Goal: Task Accomplishment & Management: Manage account settings

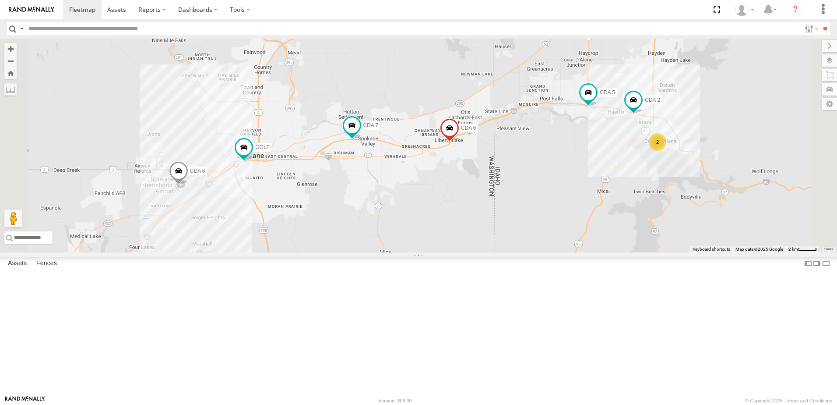
click at [0, 0] on div at bounding box center [0, 0] width 0 height 0
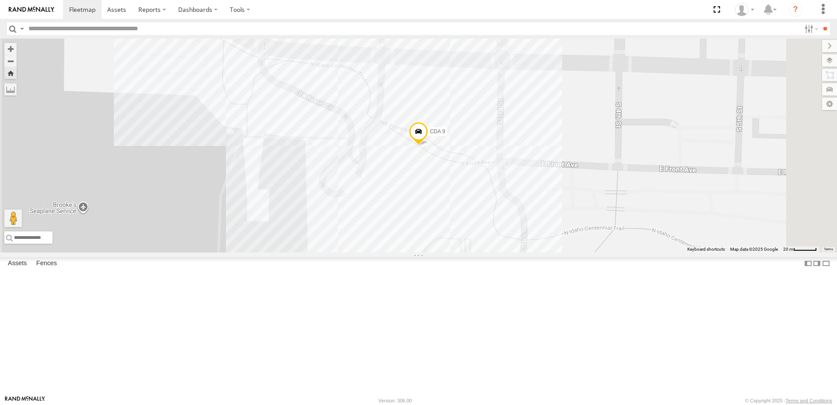
click at [0, 0] on link at bounding box center [0, 0] width 0 height 0
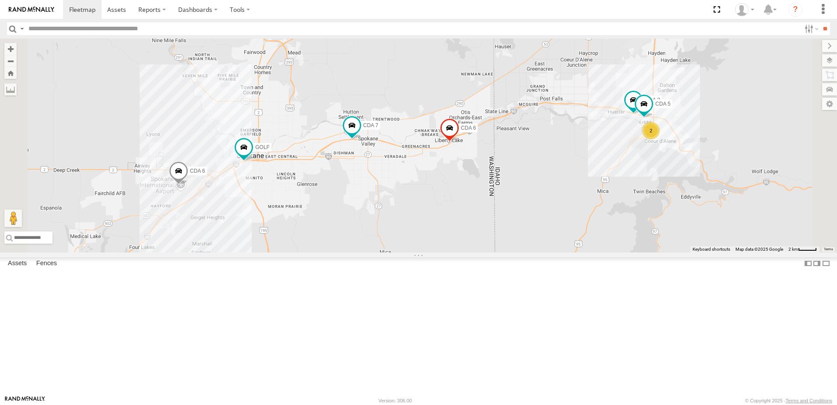
click at [0, 0] on div at bounding box center [0, 0] width 0 height 0
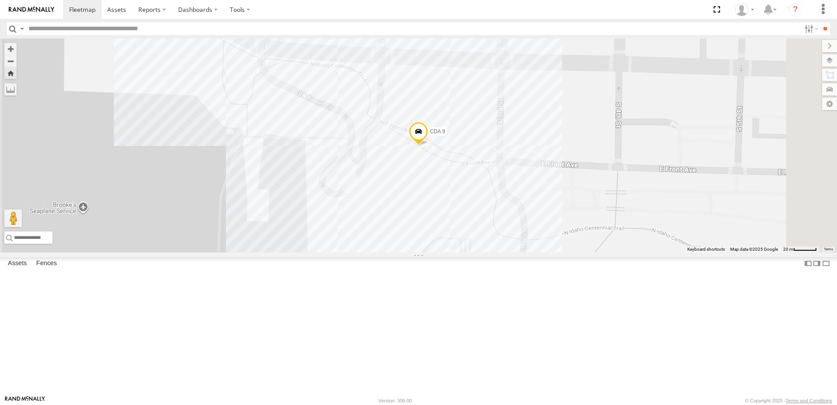
click at [428, 145] on span at bounding box center [418, 134] width 19 height 24
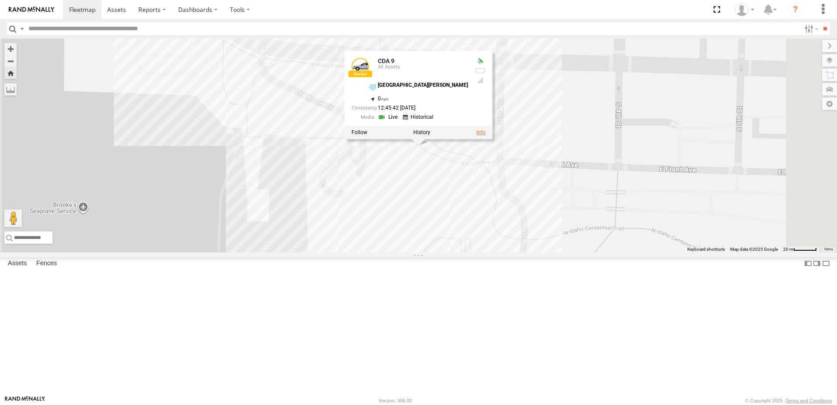
click at [486, 135] on link at bounding box center [480, 132] width 9 height 6
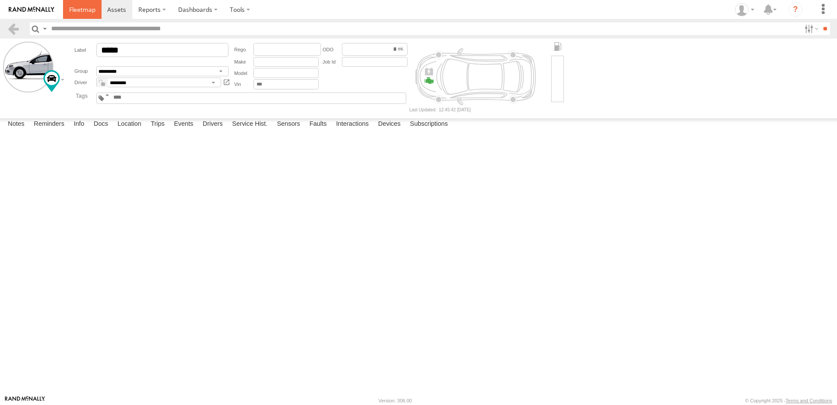
click at [85, 14] on span at bounding box center [82, 9] width 26 height 8
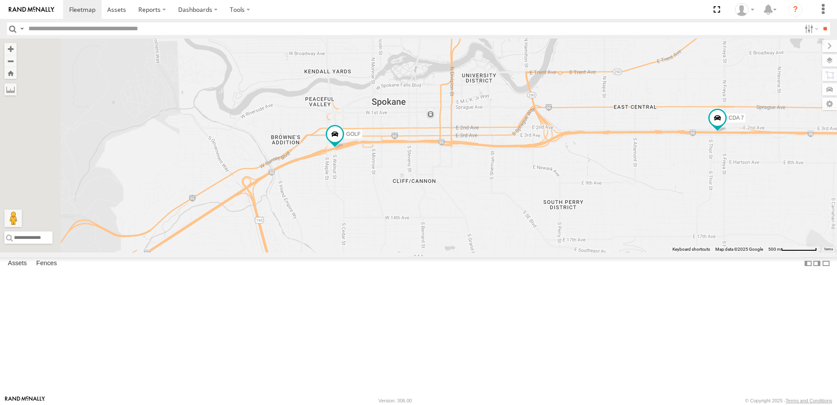
drag, startPoint x: 390, startPoint y: 208, endPoint x: 750, endPoint y: 255, distance: 363.3
click at [750, 252] on div "GOLF CDA 6 CDA 7 CDA 6" at bounding box center [418, 146] width 837 height 214
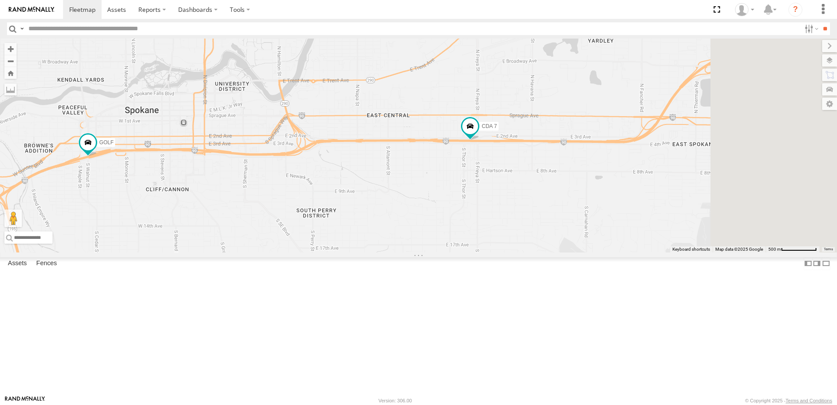
drag, startPoint x: 523, startPoint y: 236, endPoint x: 286, endPoint y: 242, distance: 236.5
click at [286, 242] on div "GOLF CDA 6 CDA 7 CDA 6" at bounding box center [418, 146] width 837 height 214
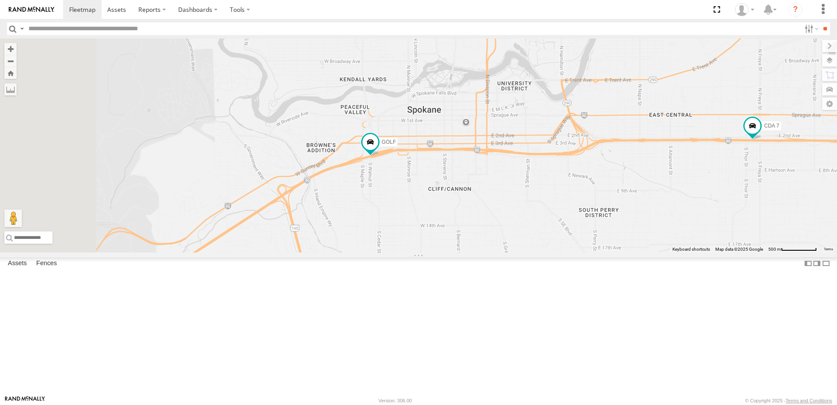
drag, startPoint x: 291, startPoint y: 254, endPoint x: 574, endPoint y: 253, distance: 283.7
click at [574, 252] on div "GOLF CDA 6 CDA 7 CDA 6" at bounding box center [418, 146] width 837 height 214
click at [378, 150] on span at bounding box center [371, 142] width 16 height 16
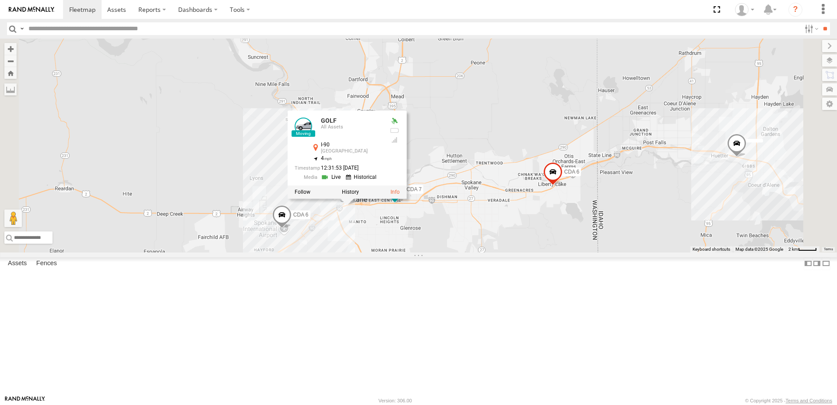
click at [546, 252] on div "GOLF CDA 6 CDA 7 CDA 6 GOLF All Assets I-90 Riverside 47.65188 , -117.43408 4 1…" at bounding box center [418, 146] width 837 height 214
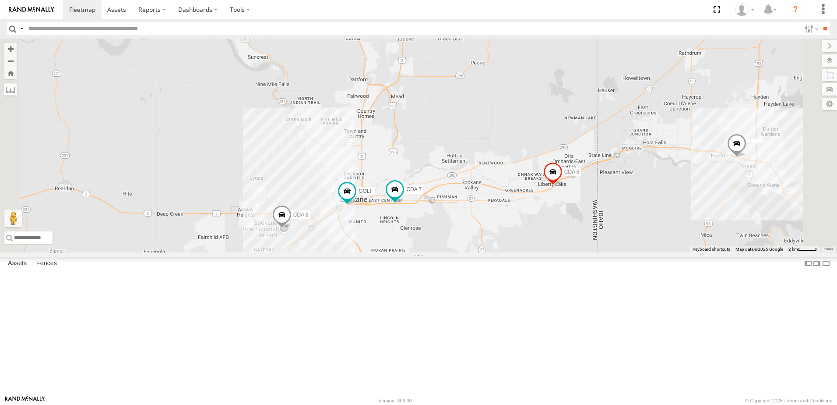
click at [17, 91] on label at bounding box center [10, 89] width 12 height 12
click at [0, 0] on label at bounding box center [0, 0] width 0 height 0
click at [17, 92] on label at bounding box center [10, 89] width 12 height 12
click at [17, 77] on button "Zoom Home" at bounding box center [10, 73] width 12 height 12
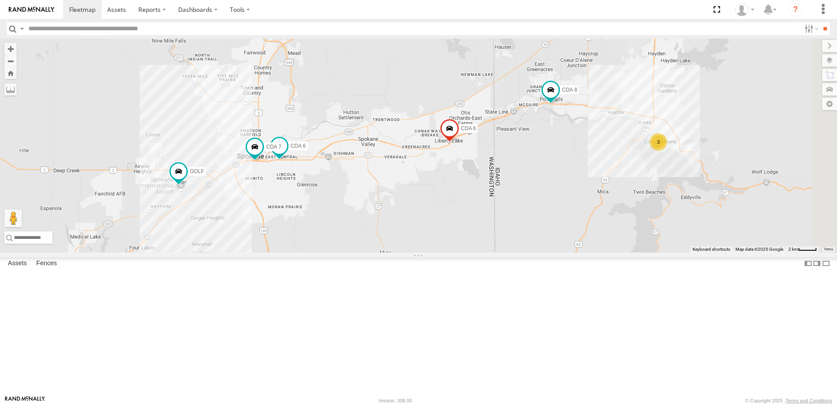
click at [0, 0] on link at bounding box center [0, 0] width 0 height 0
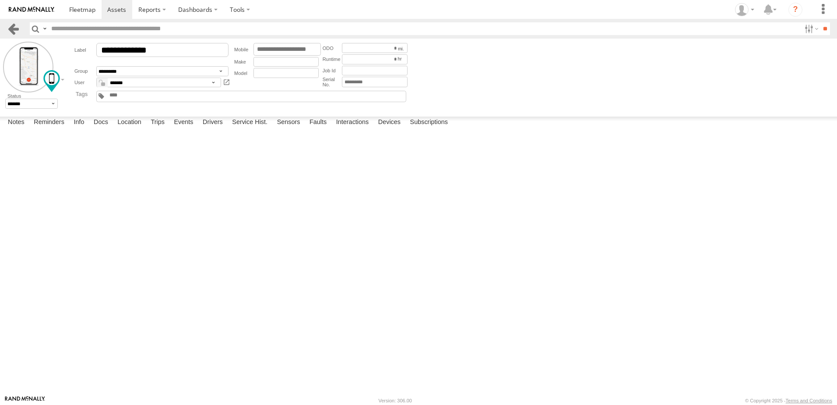
click at [18, 28] on link at bounding box center [13, 28] width 13 height 13
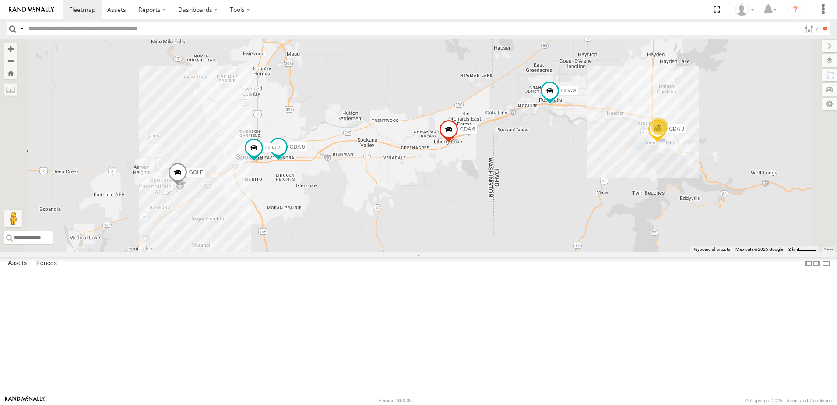
click at [0, 0] on div "[PERSON_NAME]" at bounding box center [0, 0] width 0 height 0
click at [0, 0] on link at bounding box center [0, 0] width 0 height 0
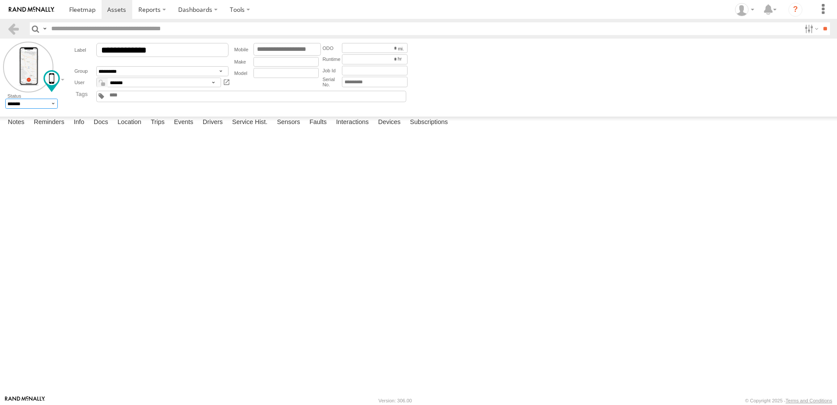
click at [27, 103] on select "******* ******" at bounding box center [31, 104] width 53 height 10
click at [137, 81] on select "**********" at bounding box center [158, 82] width 125 height 10
click at [140, 72] on select "**********" at bounding box center [162, 71] width 132 height 10
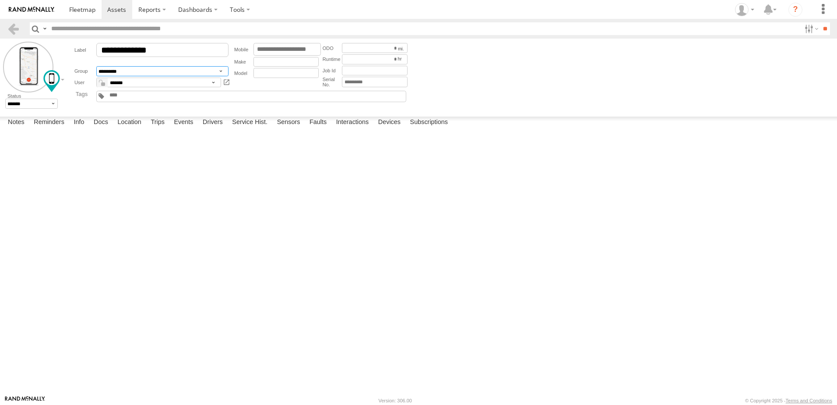
click at [140, 72] on select "**********" at bounding box center [162, 71] width 132 height 10
click at [11, 7] on img at bounding box center [32, 10] width 46 height 6
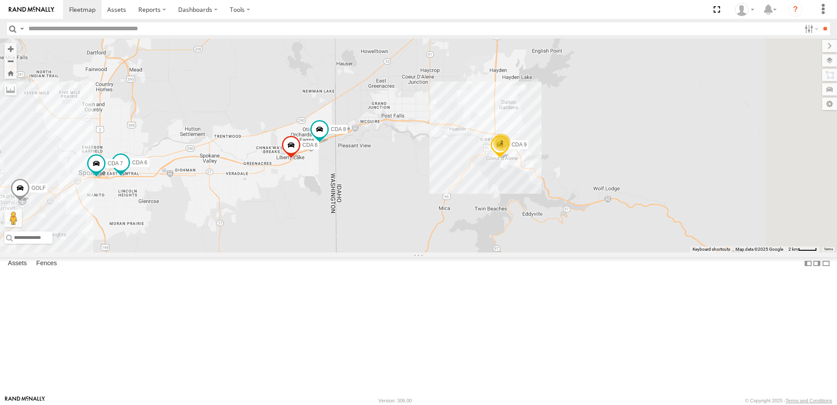
drag, startPoint x: 609, startPoint y: 264, endPoint x: 449, endPoint y: 291, distance: 161.7
click at [449, 252] on div "GOLF CDA 6 CDA 8 CDA 7 CDA 9 CDA 6 2" at bounding box center [418, 146] width 837 height 214
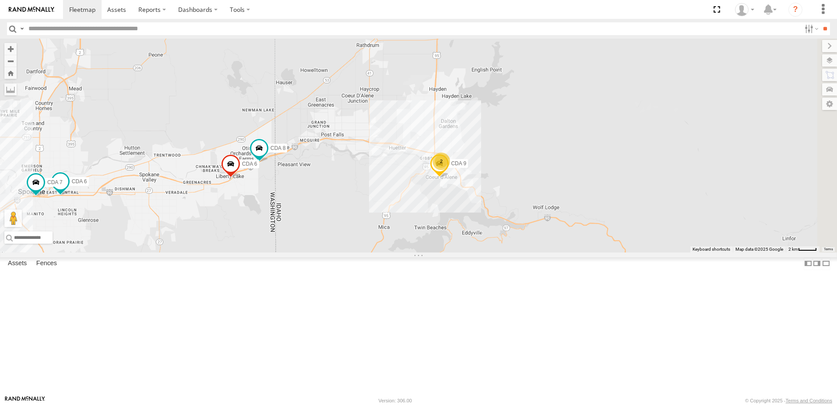
drag, startPoint x: 449, startPoint y: 291, endPoint x: 393, endPoint y: 310, distance: 59.4
click at [393, 252] on div "GOLF CDA 6 CDA 8 CDA 7 CDA 9 CDA 6 2" at bounding box center [418, 146] width 837 height 214
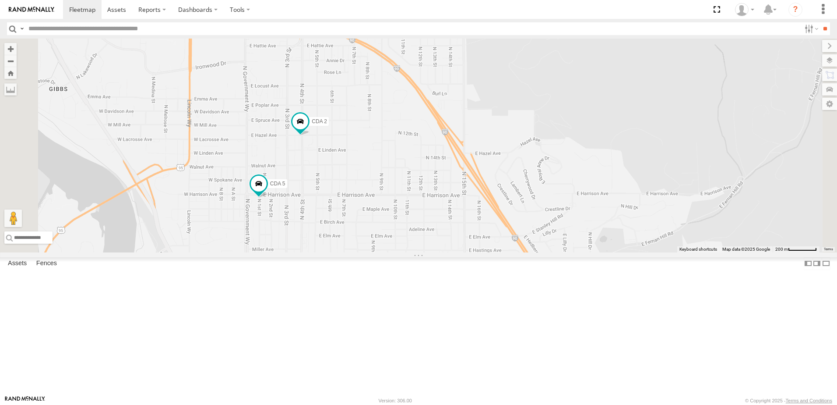
drag, startPoint x: 413, startPoint y: 108, endPoint x: 348, endPoint y: 341, distance: 241.8
click at [348, 252] on div "GOLF CDA 6 CDA 8 CDA 7 CDA 9 CDA 6 CDA 2 CDA 5" at bounding box center [418, 146] width 837 height 214
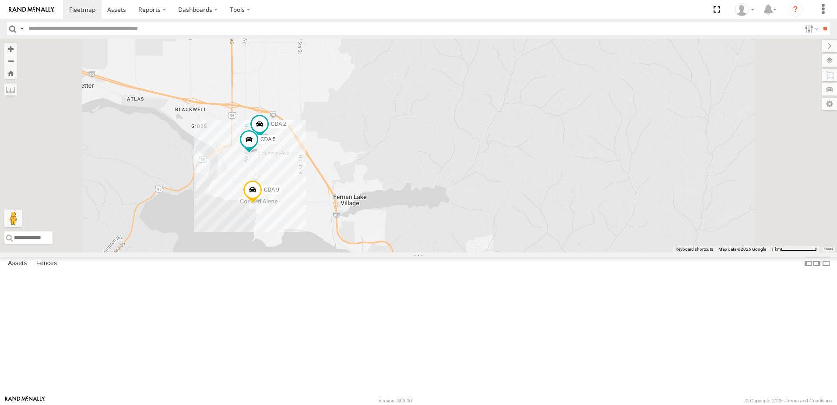
drag, startPoint x: 299, startPoint y: 363, endPoint x: 330, endPoint y: 262, distance: 105.7
click at [330, 252] on div "GOLF CDA 6 CDA 8 CDA 7 CDA 9 CDA 6 CDA 2 CDA 5" at bounding box center [418, 146] width 837 height 214
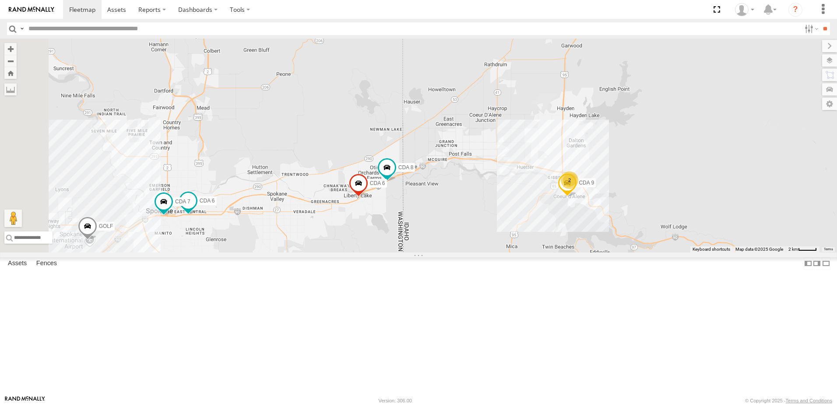
drag, startPoint x: 263, startPoint y: 290, endPoint x: 634, endPoint y: 285, distance: 371.3
click at [634, 252] on div "GOLF CDA 6 CDA 8 CDA 7 CDA 9 CDA 6 2" at bounding box center [418, 146] width 837 height 214
click at [368, 197] on span at bounding box center [358, 185] width 19 height 24
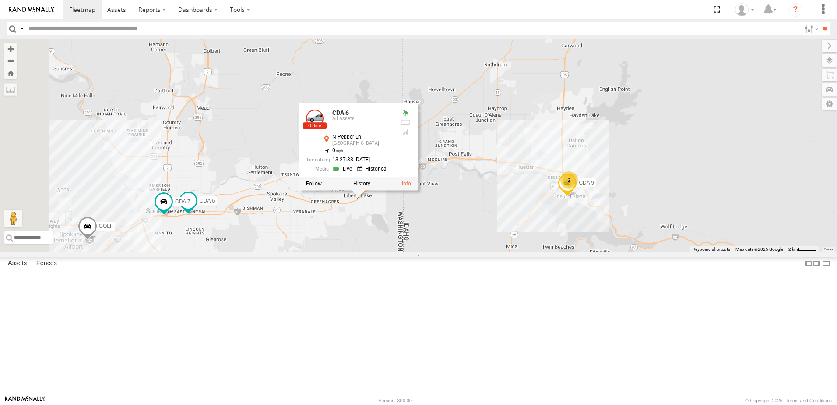
click at [355, 173] on link at bounding box center [343, 169] width 22 height 8
click at [489, 154] on div "GOLF CDA 6 CDA 8 CDA 7 CDA 9 CDA 6 2 CDA 6 All Assets N Pepper Ln Liberty Lake …" at bounding box center [418, 146] width 837 height 214
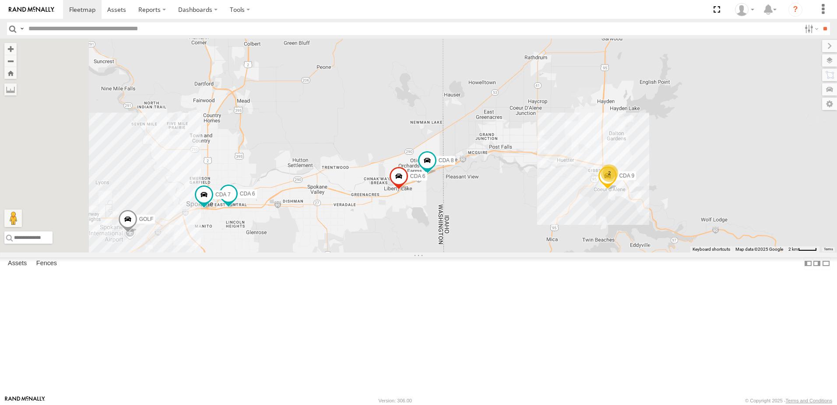
drag, startPoint x: 386, startPoint y: 264, endPoint x: 467, endPoint y: 248, distance: 82.2
click at [467, 248] on div "GOLF CDA 6 CDA 8 CDA 7 CDA 9 CDA 6 2" at bounding box center [418, 146] width 837 height 214
